Goal: Task Accomplishment & Management: Use online tool/utility

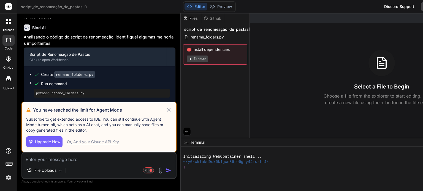
scroll to position [465, 0]
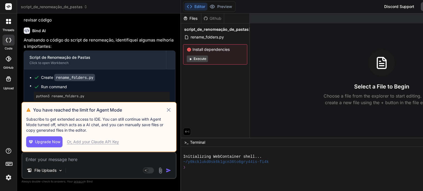
click at [6, 177] on img at bounding box center [8, 177] width 9 height 9
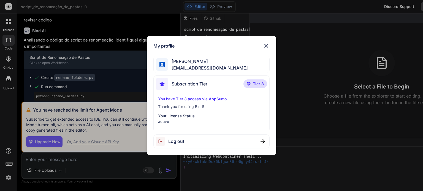
click at [187, 143] on div "Log out" at bounding box center [211, 142] width 116 height 14
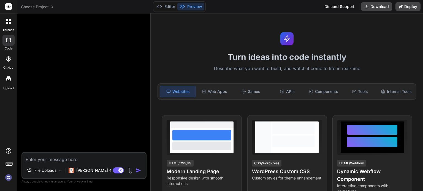
scroll to position [5, 0]
click at [9, 177] on img at bounding box center [8, 177] width 9 height 9
type textarea "x"
click at [7, 179] on img at bounding box center [8, 177] width 9 height 9
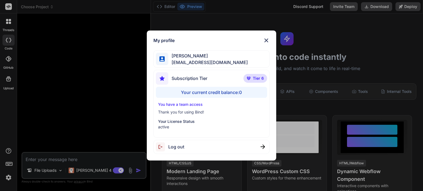
click at [267, 39] on img at bounding box center [266, 40] width 7 height 7
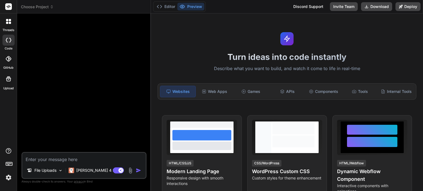
click at [28, 66] on div at bounding box center [85, 85] width 124 height 134
click at [68, 158] on textarea at bounding box center [83, 158] width 123 height 10
paste textarea "Trabalhamos com hospedagens por temporada, em plataformas como airbnb e booking…"
type textarea "Trabalhamos com hospedagens por temporada, em plataformas como airbnb e booking…"
type textarea "x"
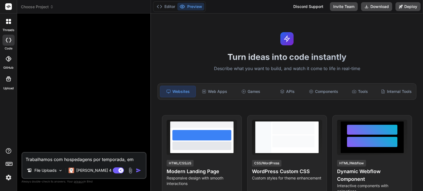
scroll to position [7, 0]
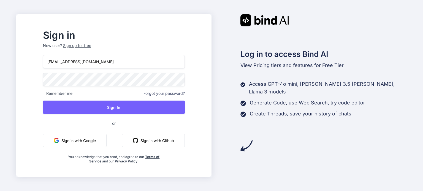
click at [127, 65] on input "[EMAIL_ADDRESS][DOMAIN_NAME]" at bounding box center [114, 61] width 142 height 13
type input "[EMAIL_ADDRESS][DOMAIN_NAME]"
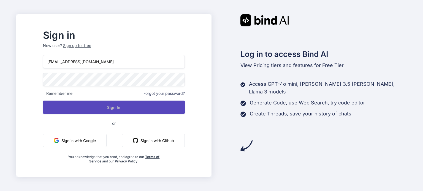
click at [129, 107] on button "Sign In" at bounding box center [114, 107] width 142 height 13
click at [128, 106] on button "Sign In" at bounding box center [114, 107] width 142 height 13
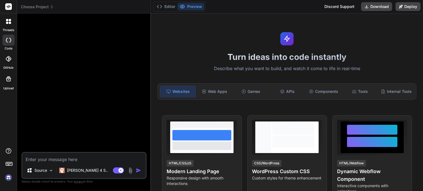
scroll to position [238, 0]
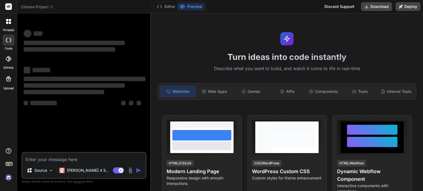
type textarea "x"
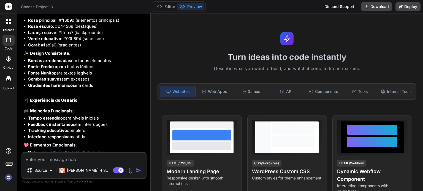
scroll to position [2273, 0]
